Goal: Task Accomplishment & Management: Use online tool/utility

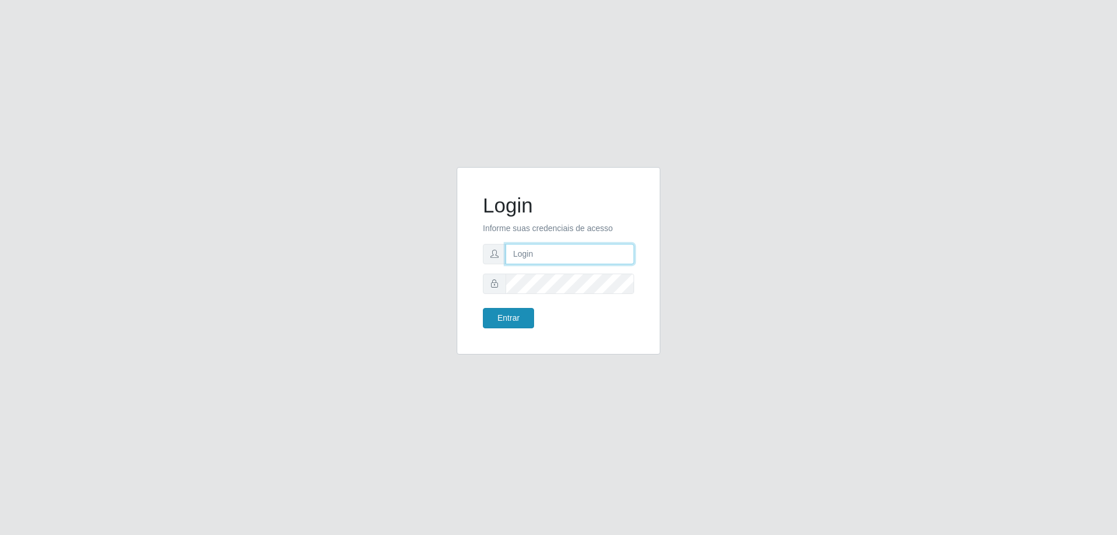
type input "[EMAIL_ADDRESS][DOMAIN_NAME]"
click at [509, 319] on button "Entrar" at bounding box center [508, 318] width 51 height 20
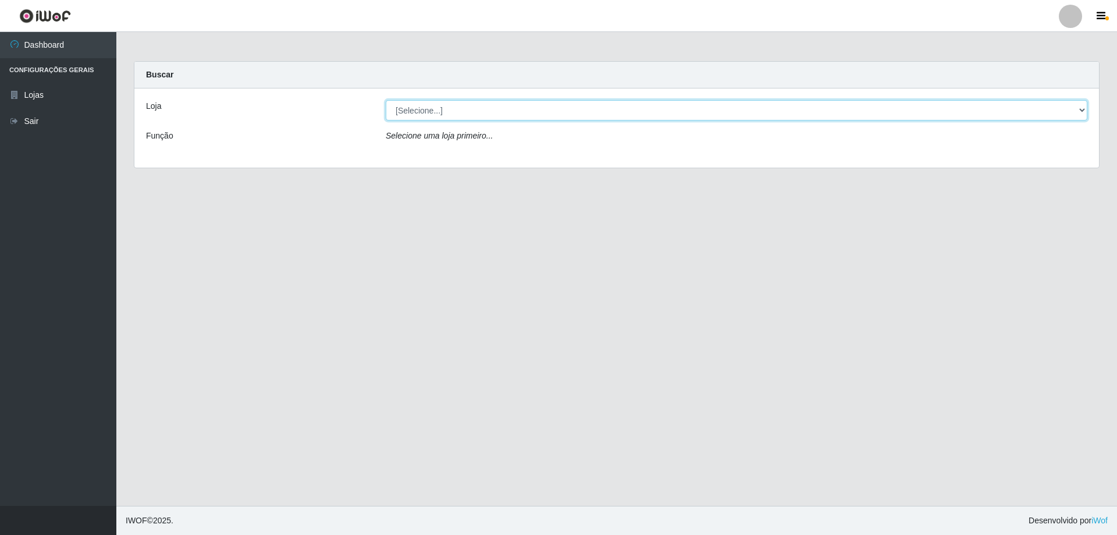
click at [1079, 112] on select "[Selecione...] SuperShow Bis - [GEOGRAPHIC_DATA]" at bounding box center [736, 110] width 701 height 20
select select "59"
click at [386, 100] on select "[Selecione...] SuperShow Bis - [GEOGRAPHIC_DATA]" at bounding box center [736, 110] width 701 height 20
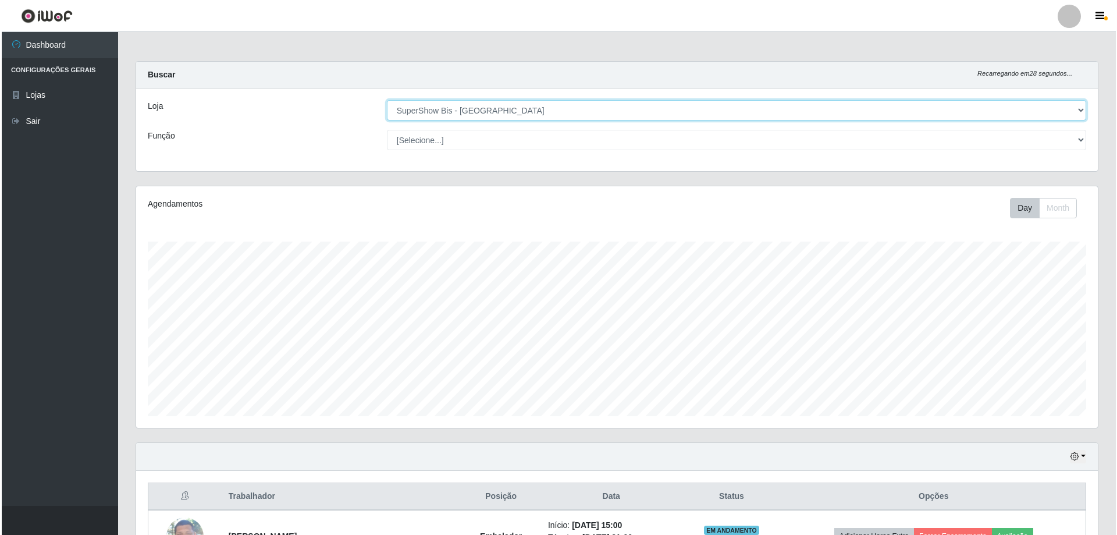
scroll to position [134, 0]
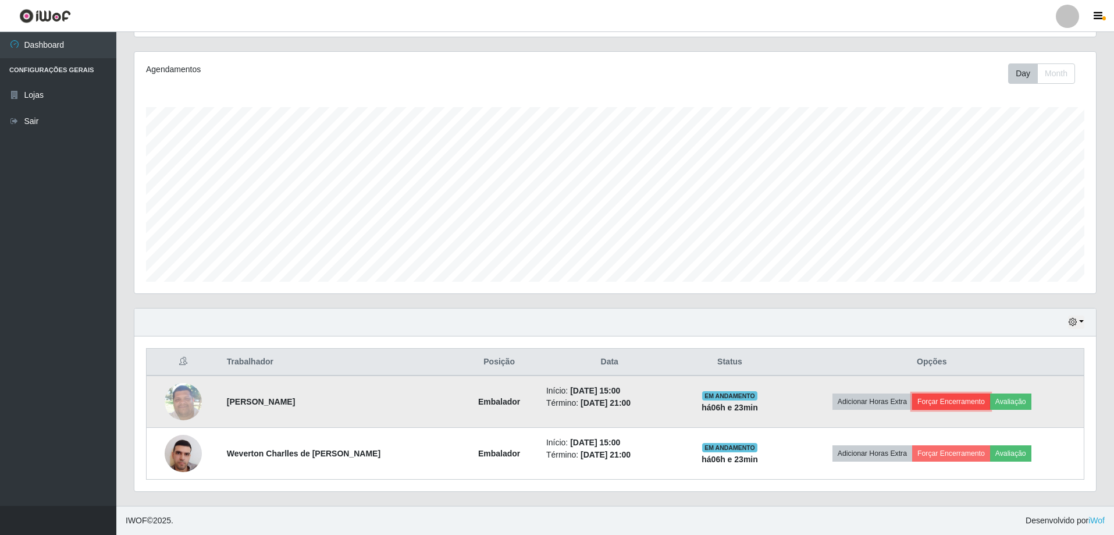
click at [935, 401] on button "Forçar Encerramento" at bounding box center [951, 401] width 78 height 16
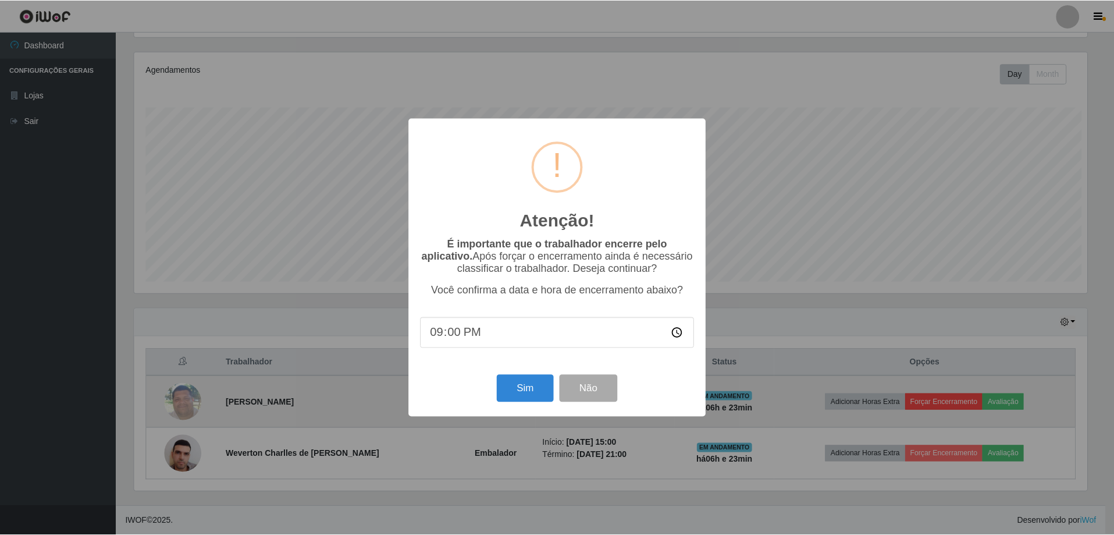
scroll to position [241, 956]
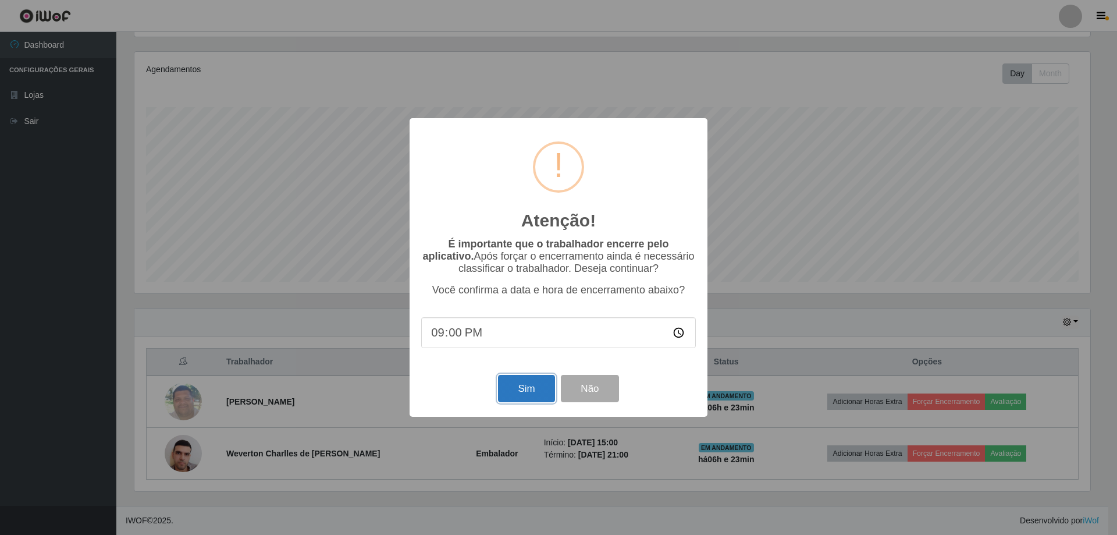
click at [536, 394] on button "Sim" at bounding box center [526, 388] width 56 height 27
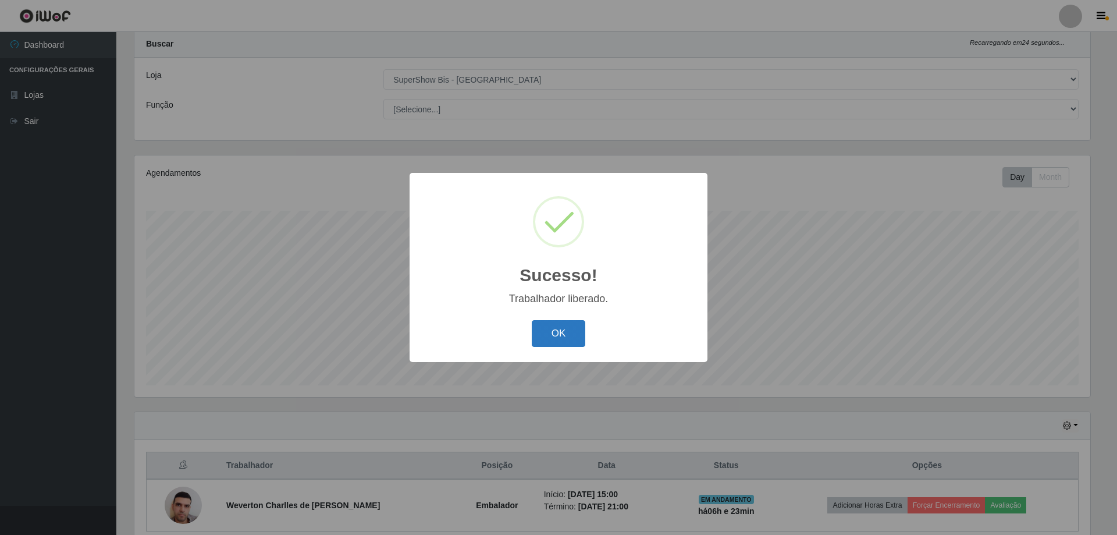
click at [555, 333] on button "OK" at bounding box center [559, 333] width 54 height 27
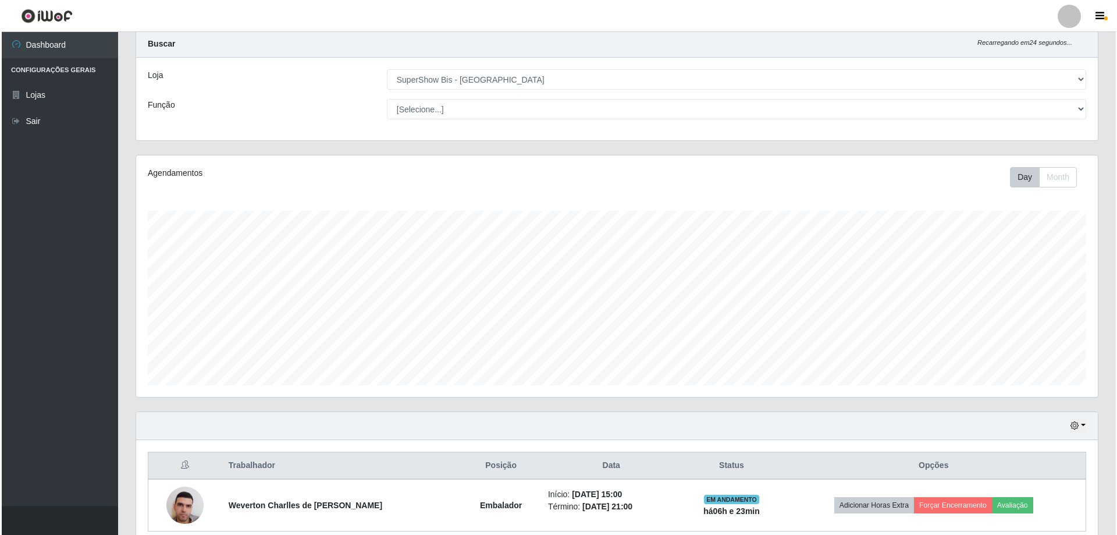
scroll to position [83, 0]
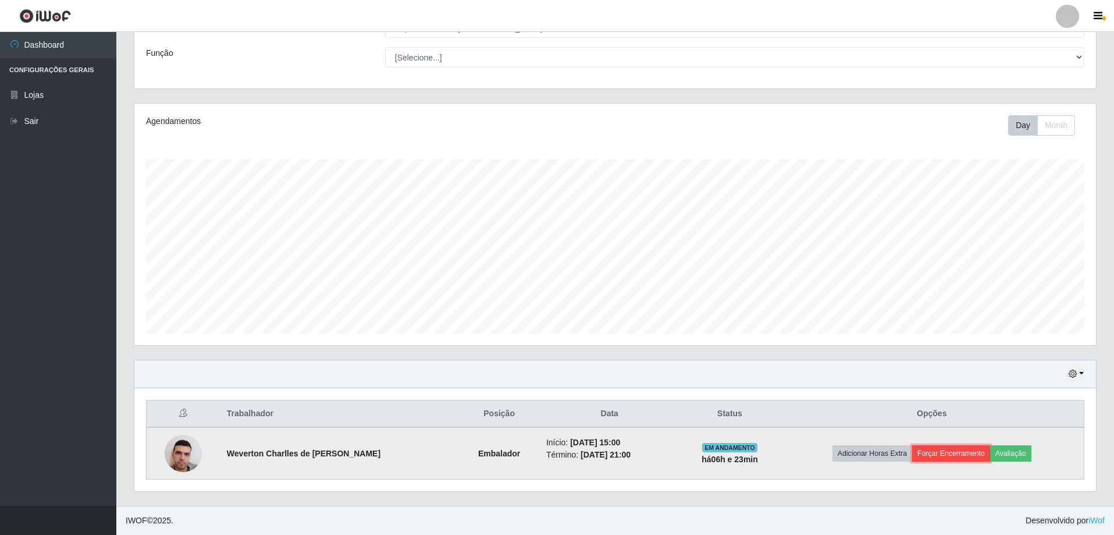
click at [945, 445] on button "Forçar Encerramento" at bounding box center [951, 453] width 78 height 16
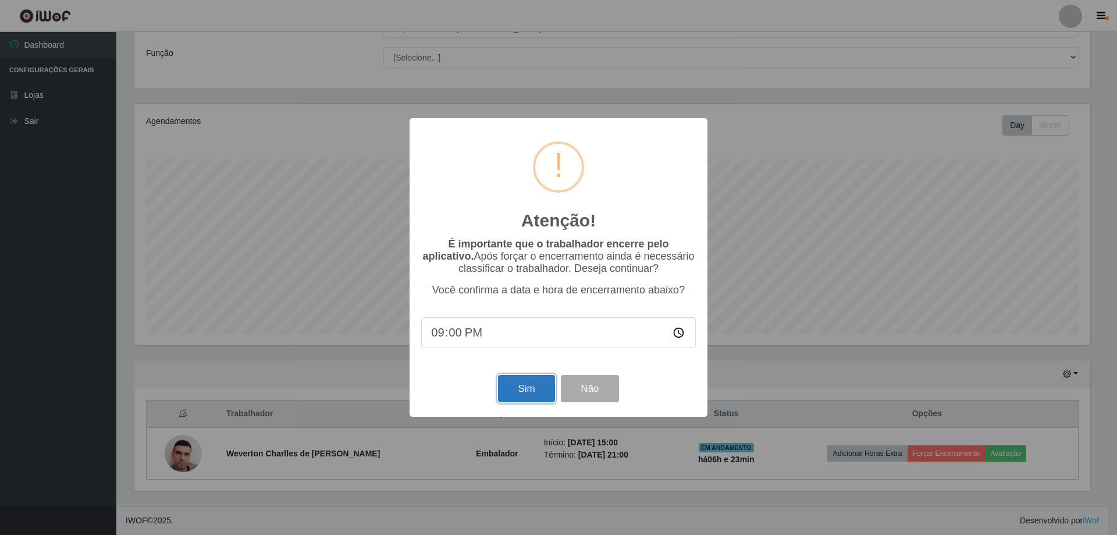
click at [536, 394] on button "Sim" at bounding box center [526, 388] width 56 height 27
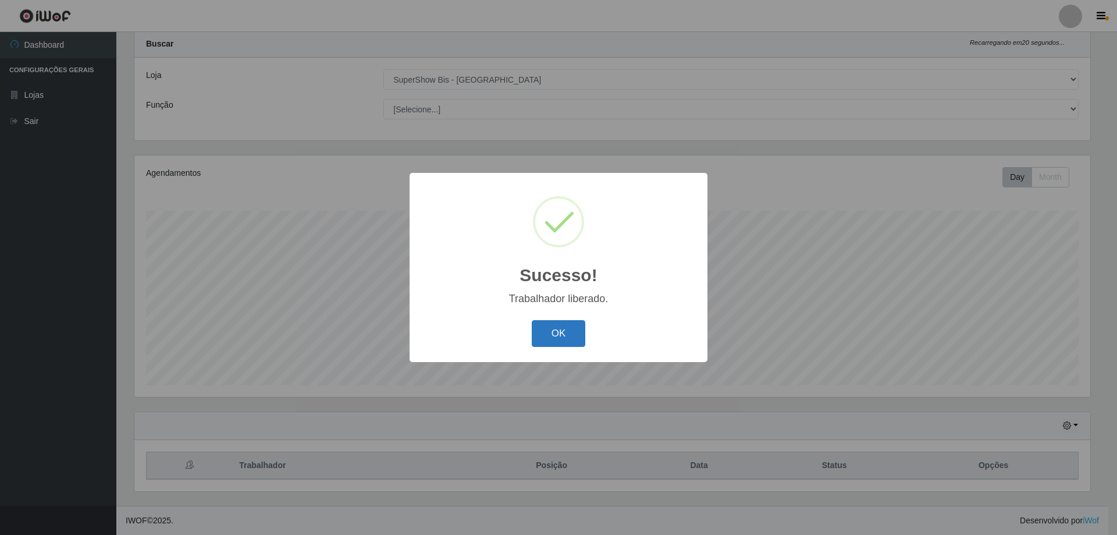
click at [558, 329] on button "OK" at bounding box center [559, 333] width 54 height 27
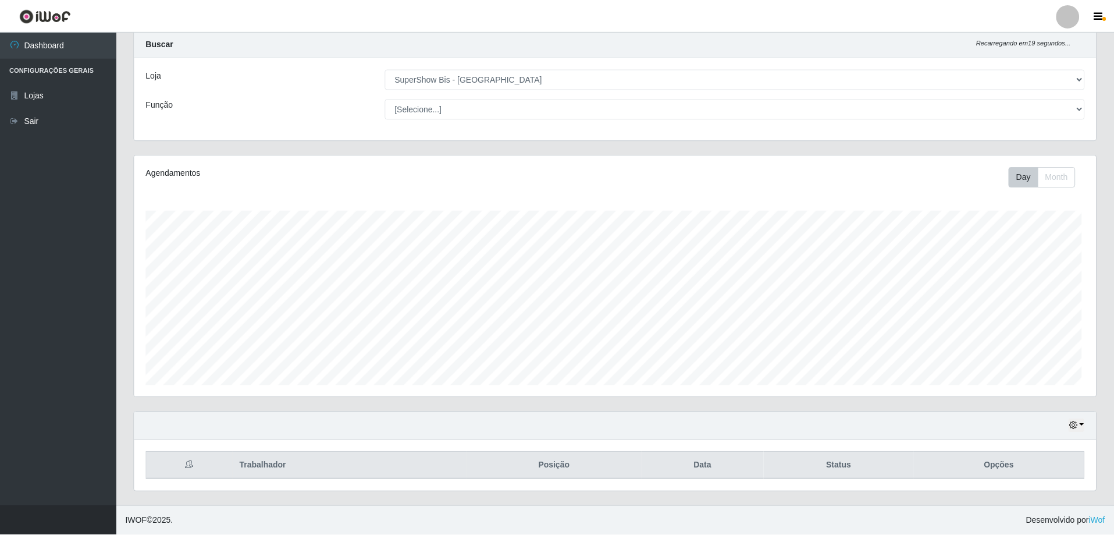
scroll to position [241, 961]
